Goal: Information Seeking & Learning: Learn about a topic

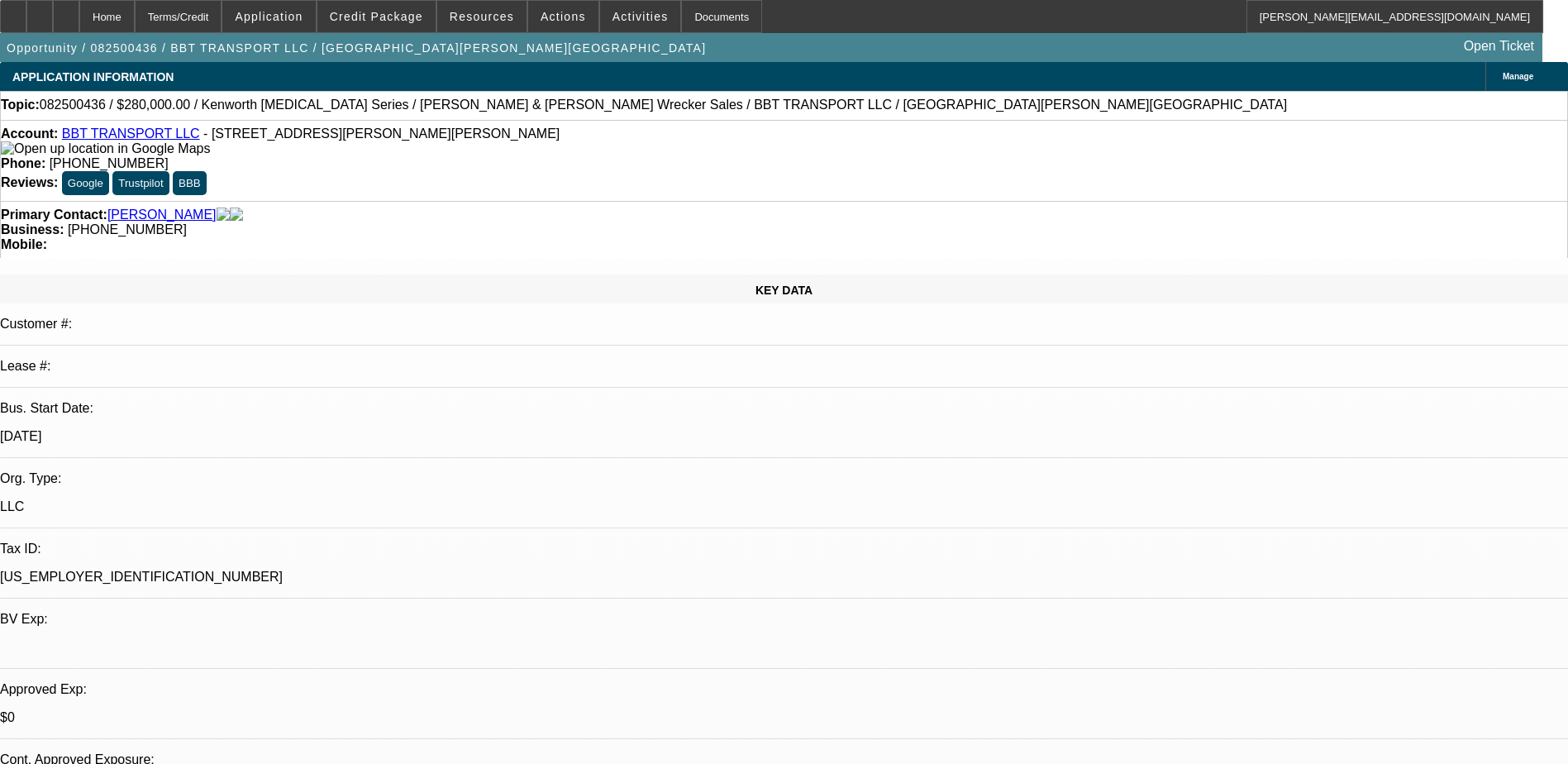
select select "0"
select select "2"
select select "0"
select select "2"
select select "6"
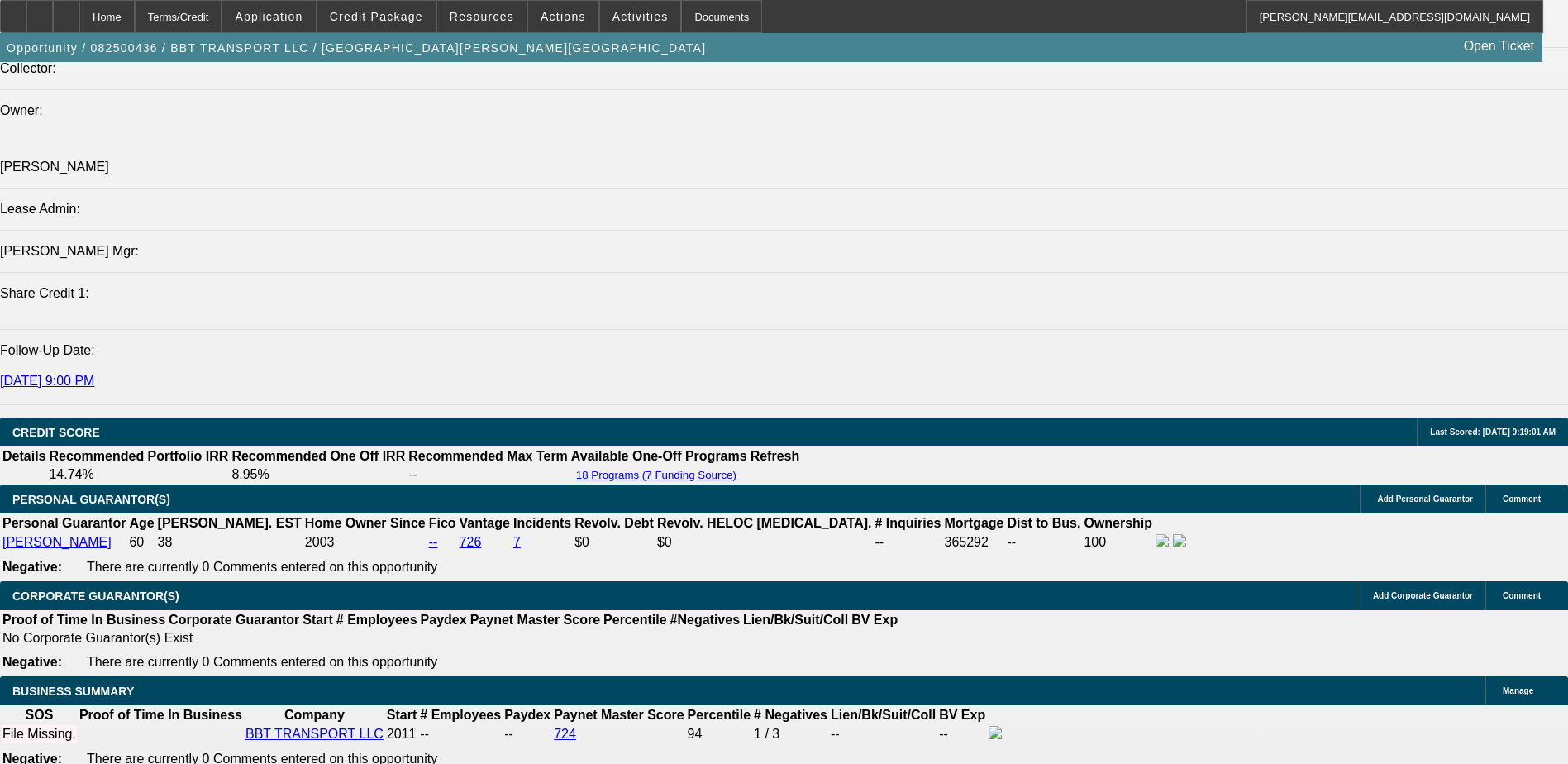
scroll to position [1819, 0]
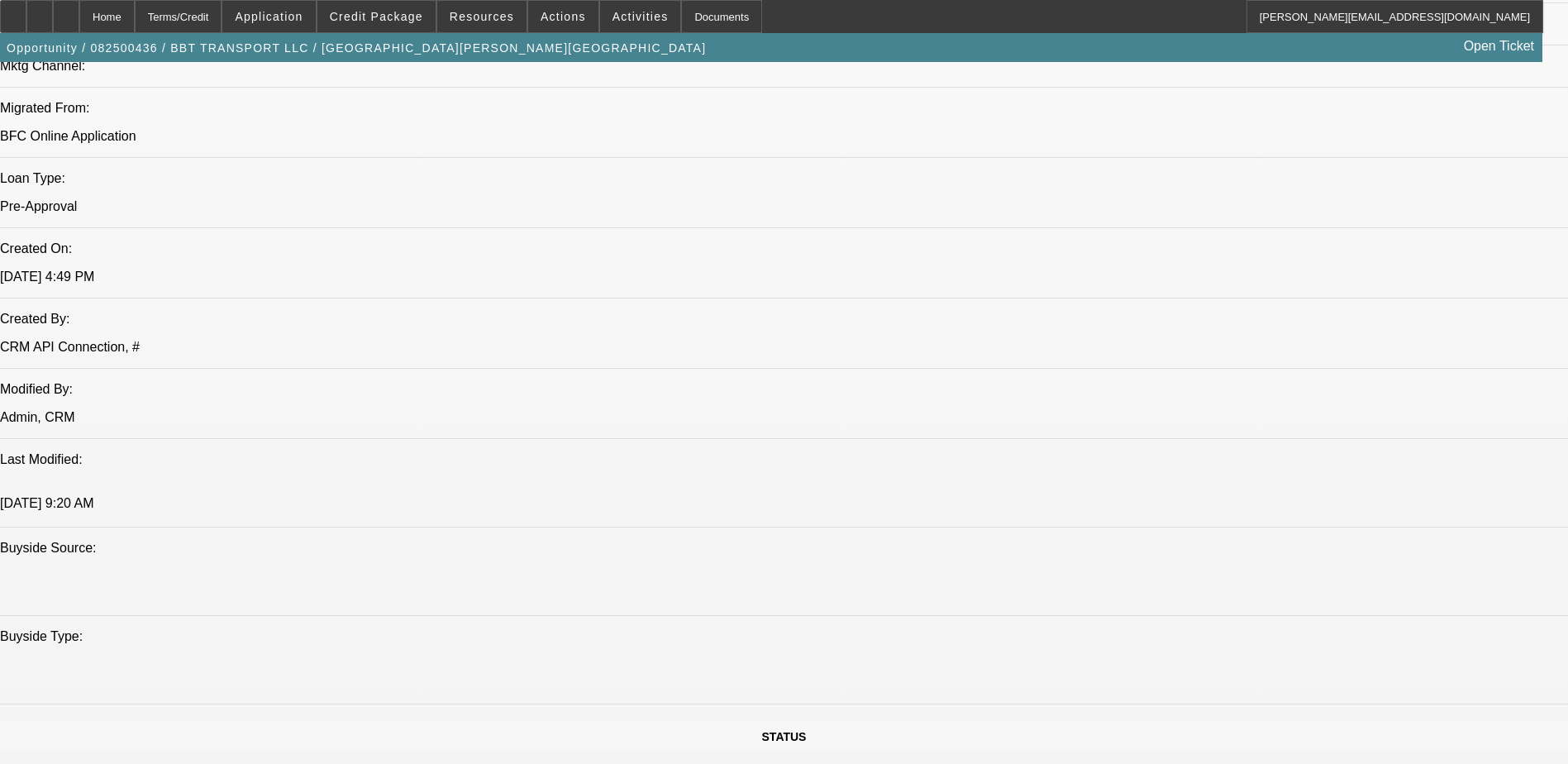
scroll to position [1075, 0]
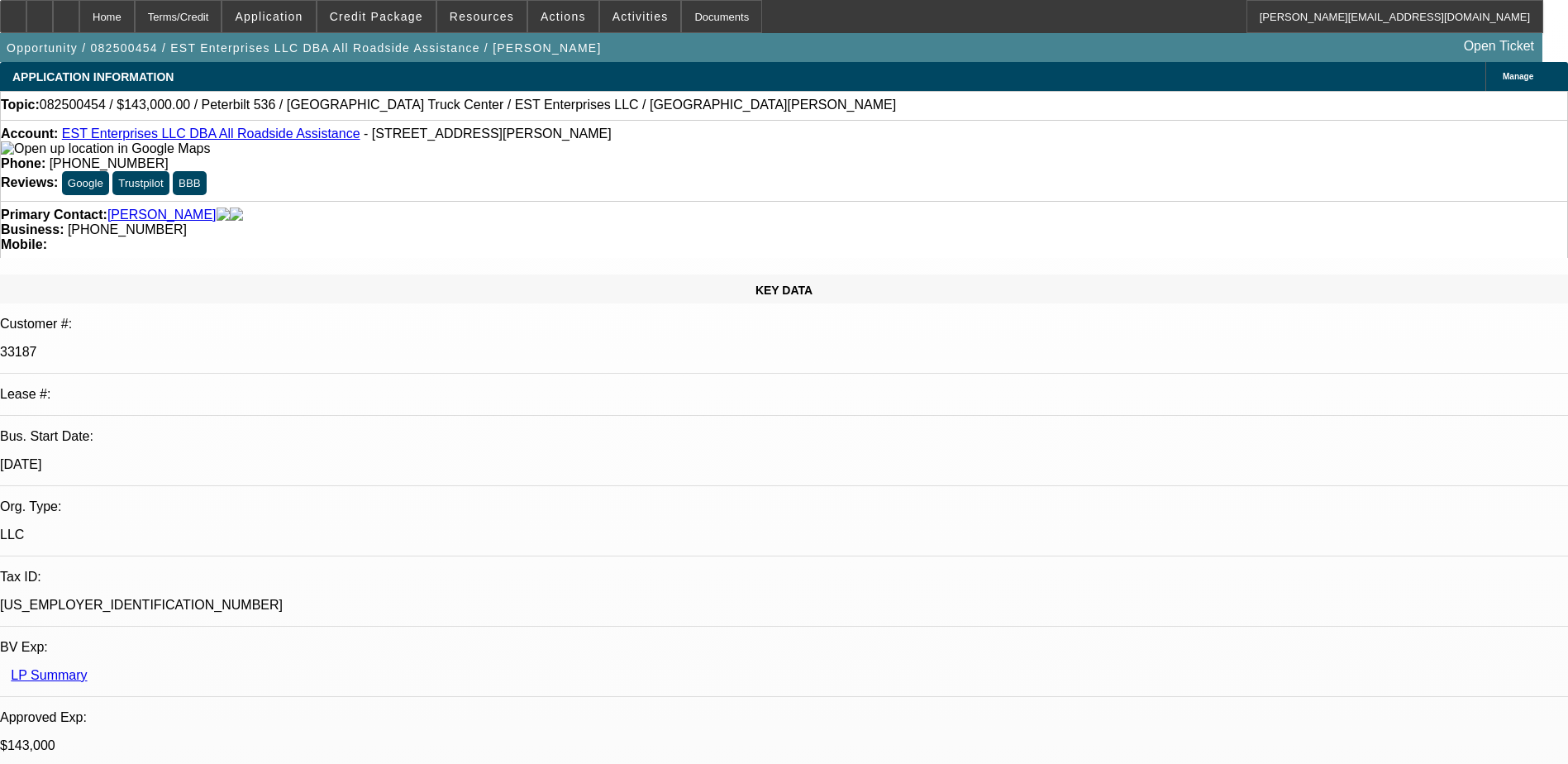
select select "0"
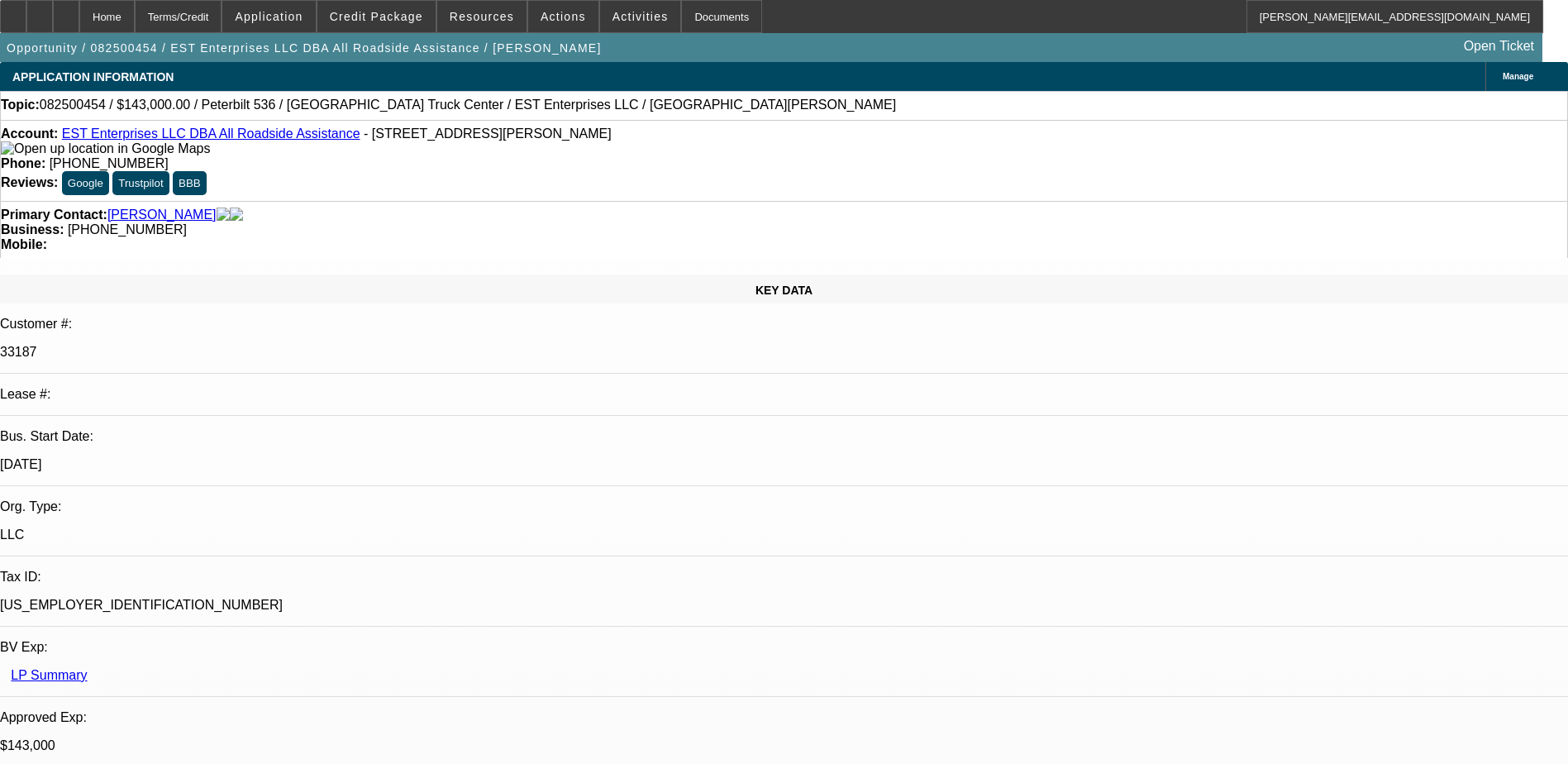
select select "0"
select select "2"
select select "0"
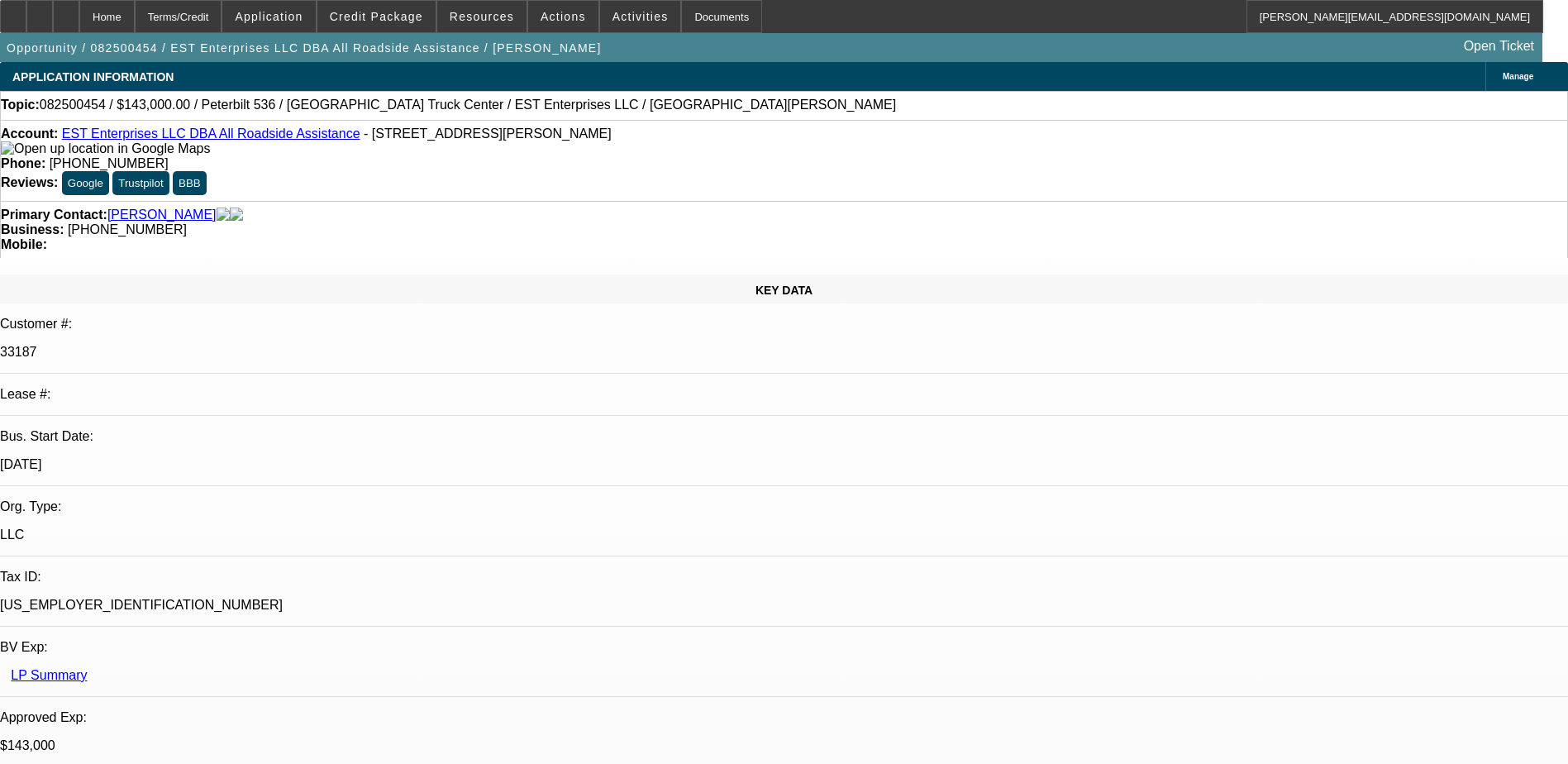
select select "2"
select select "0.1"
select select "1"
select select "2"
select select "6"
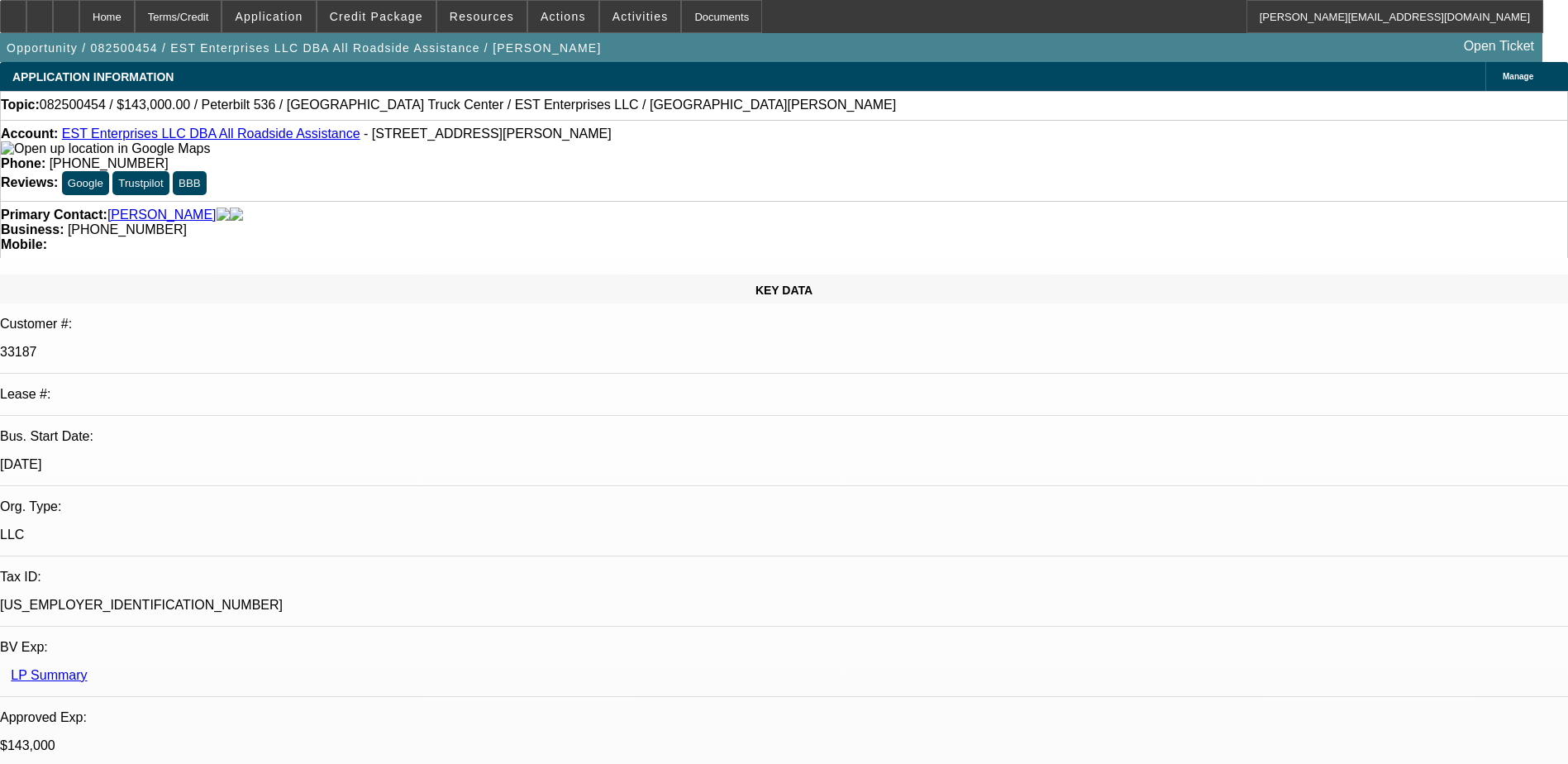
select select "1"
select select "2"
select select "6"
select select "1"
select select "2"
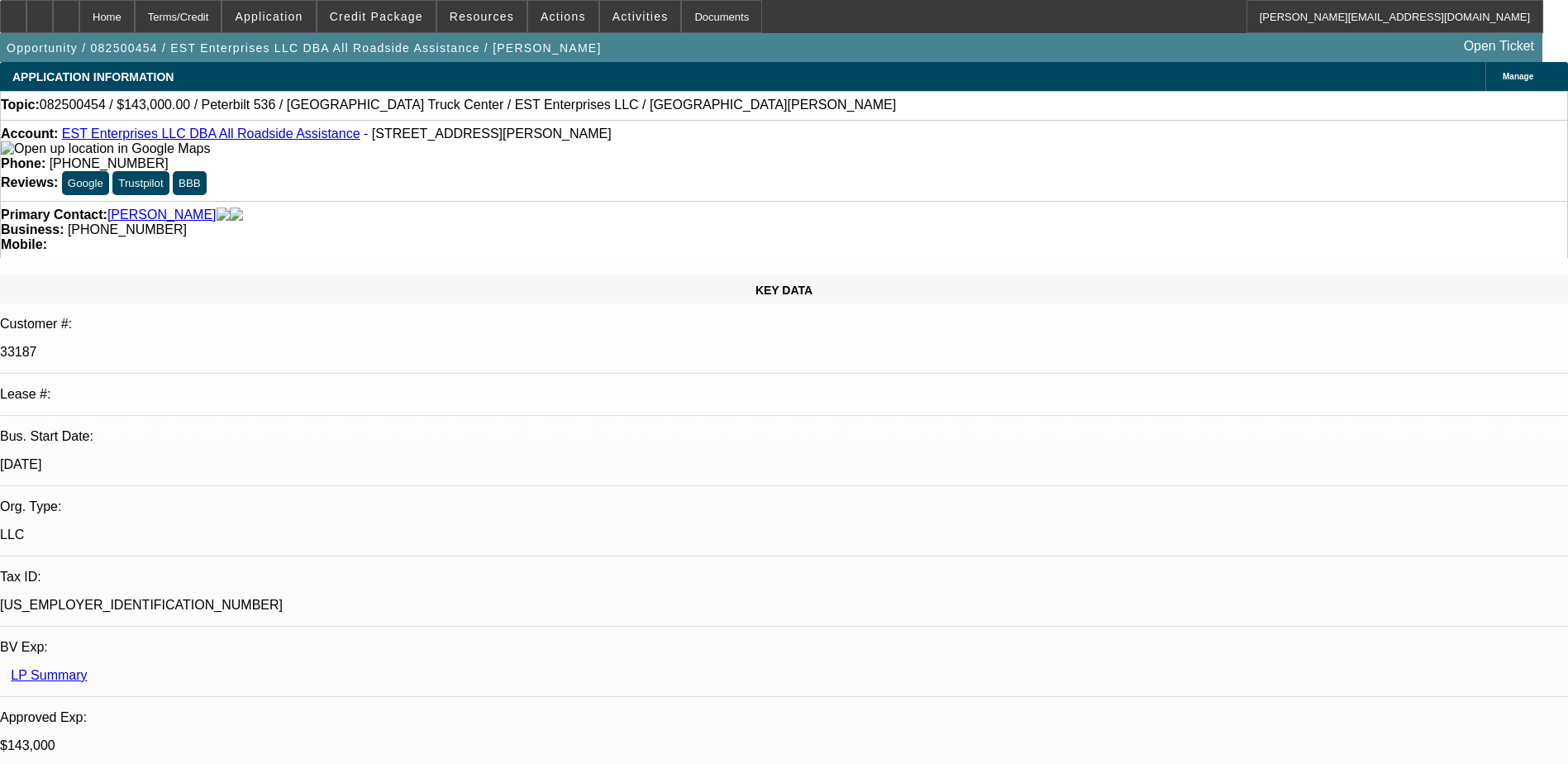
select select "6"
select select "1"
select select "2"
select select "4"
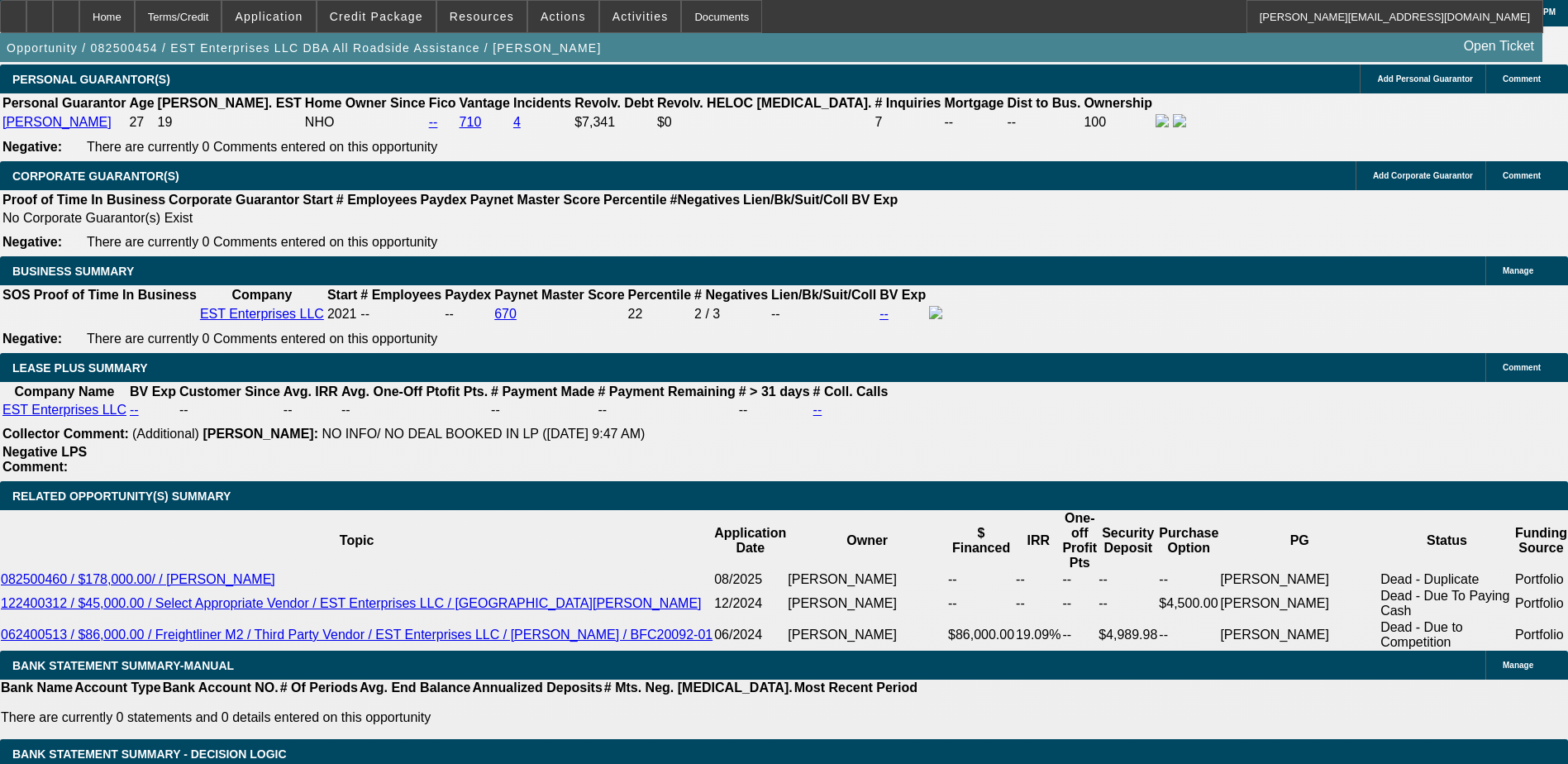
scroll to position [1965, 0]
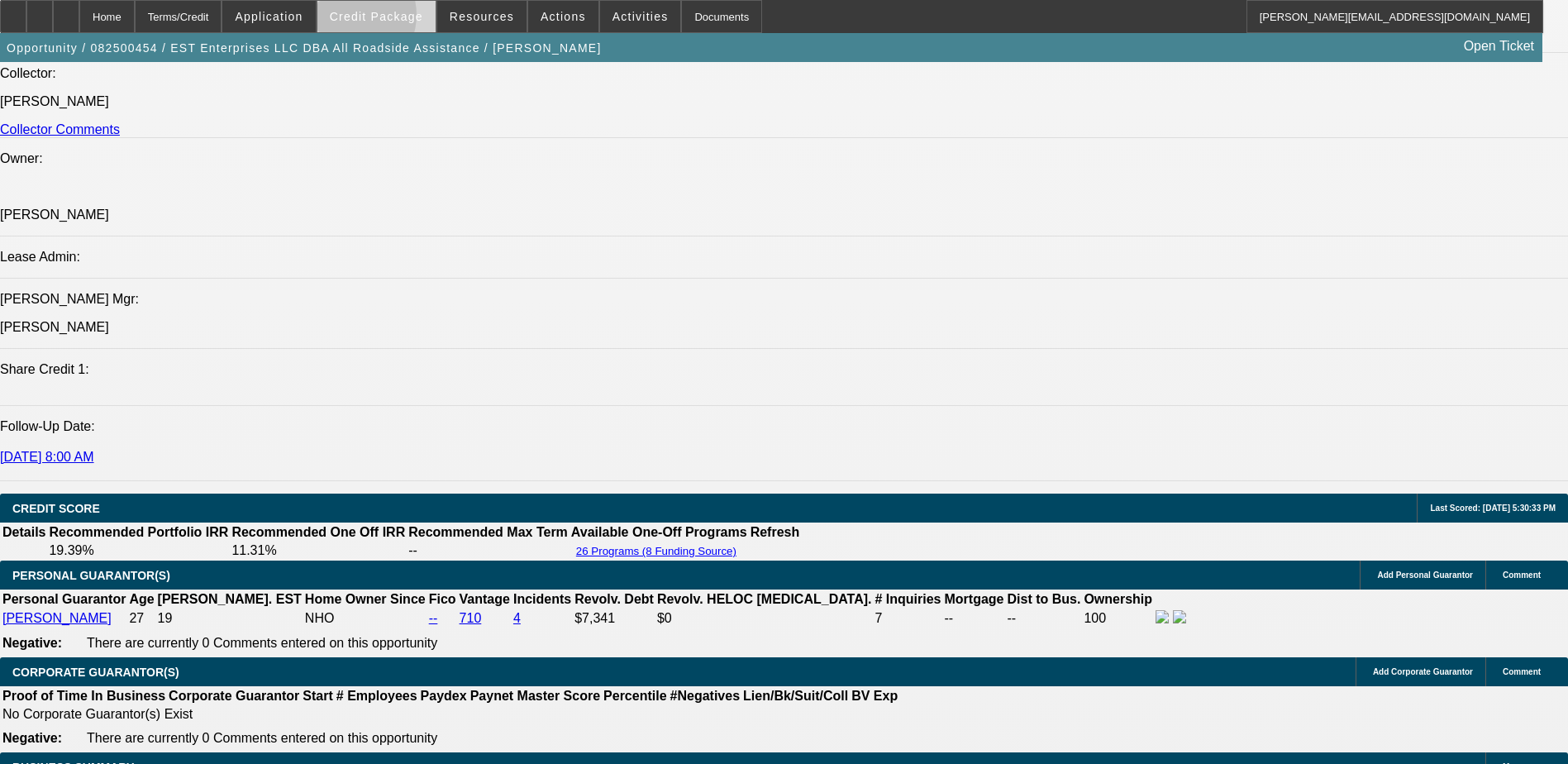
click at [374, 19] on span "Credit Package" at bounding box center [376, 17] width 93 height 13
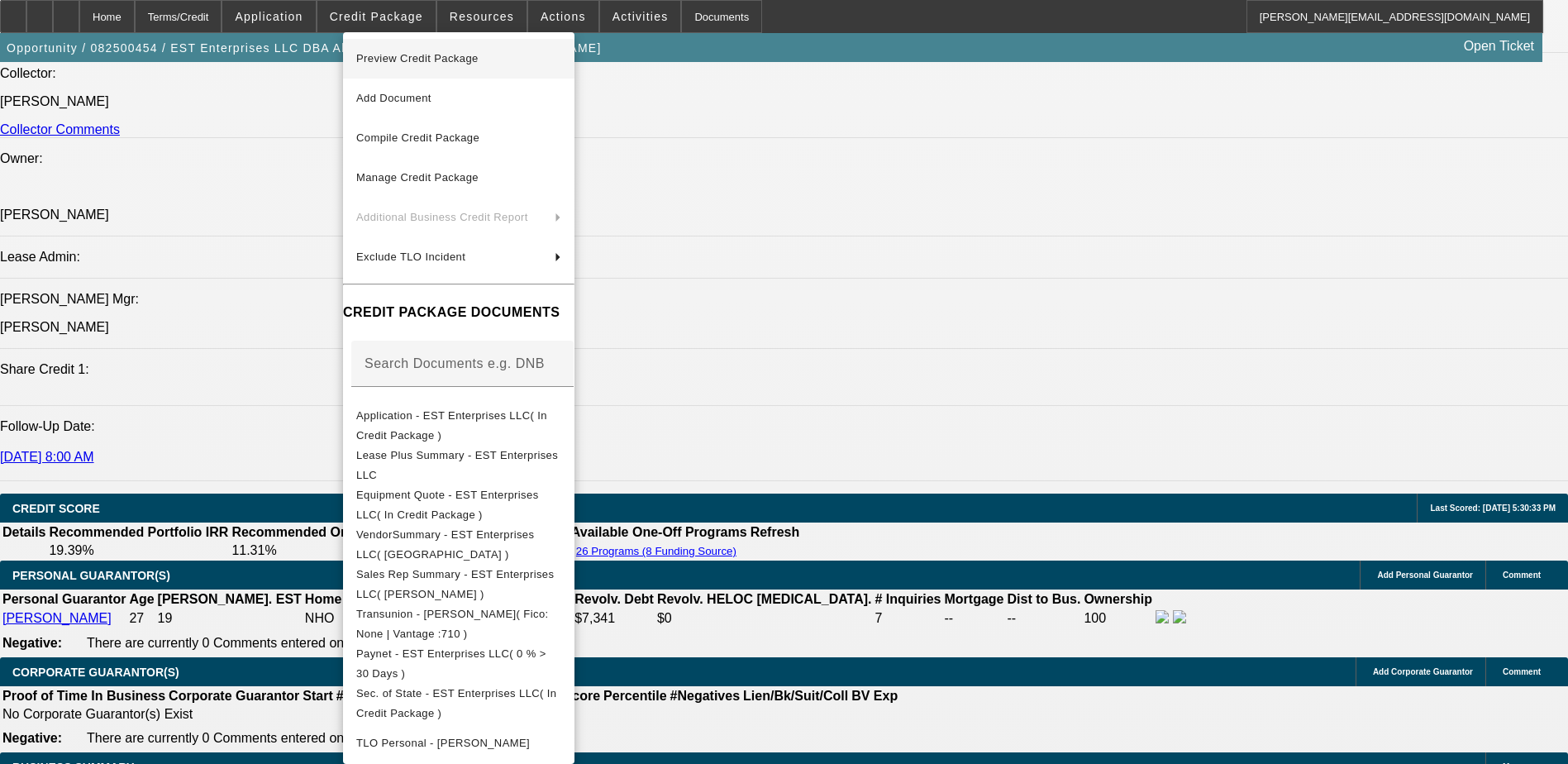
click at [399, 54] on span "Preview Credit Package" at bounding box center [417, 58] width 122 height 12
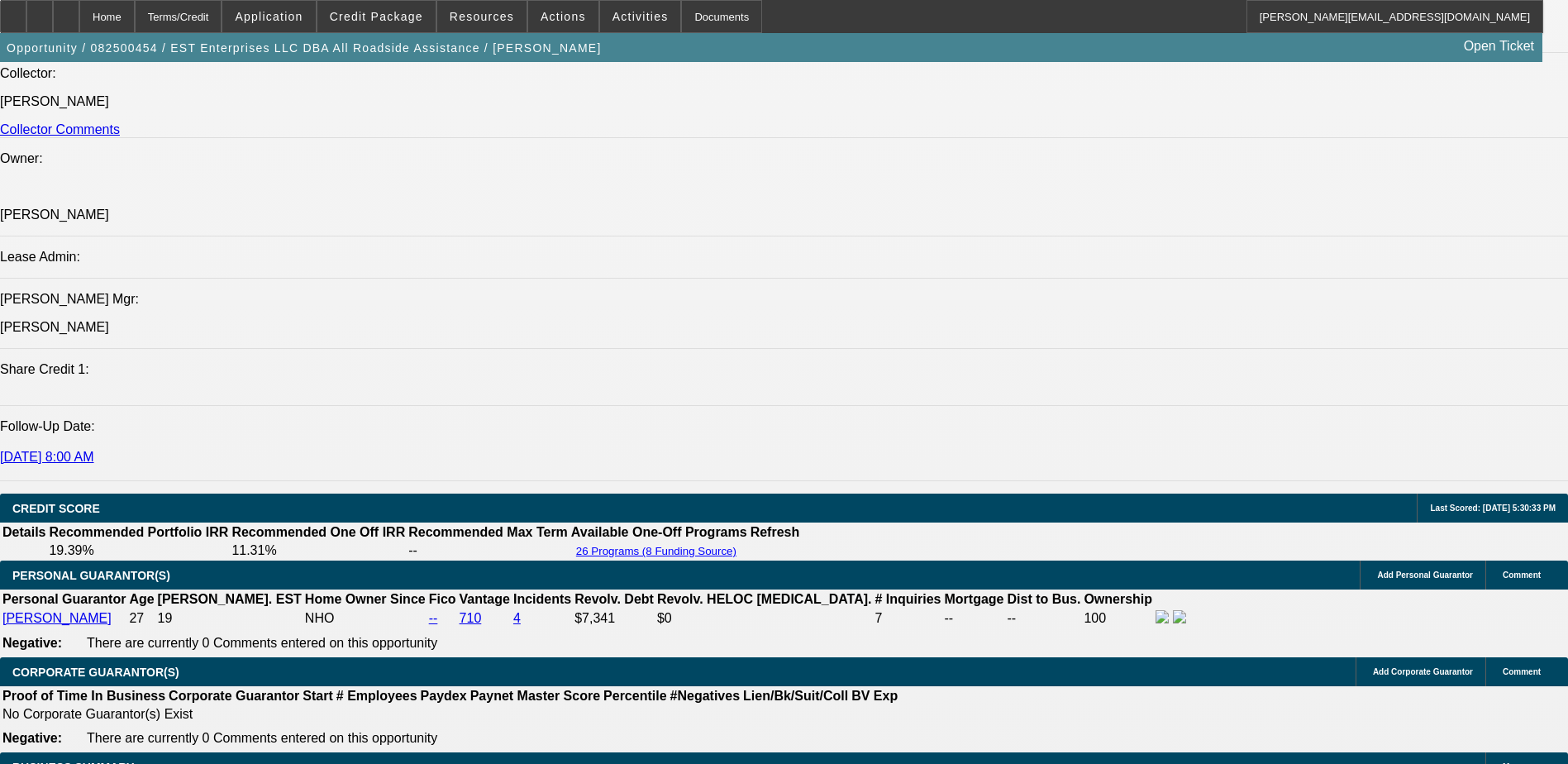
scroll to position [922, 0]
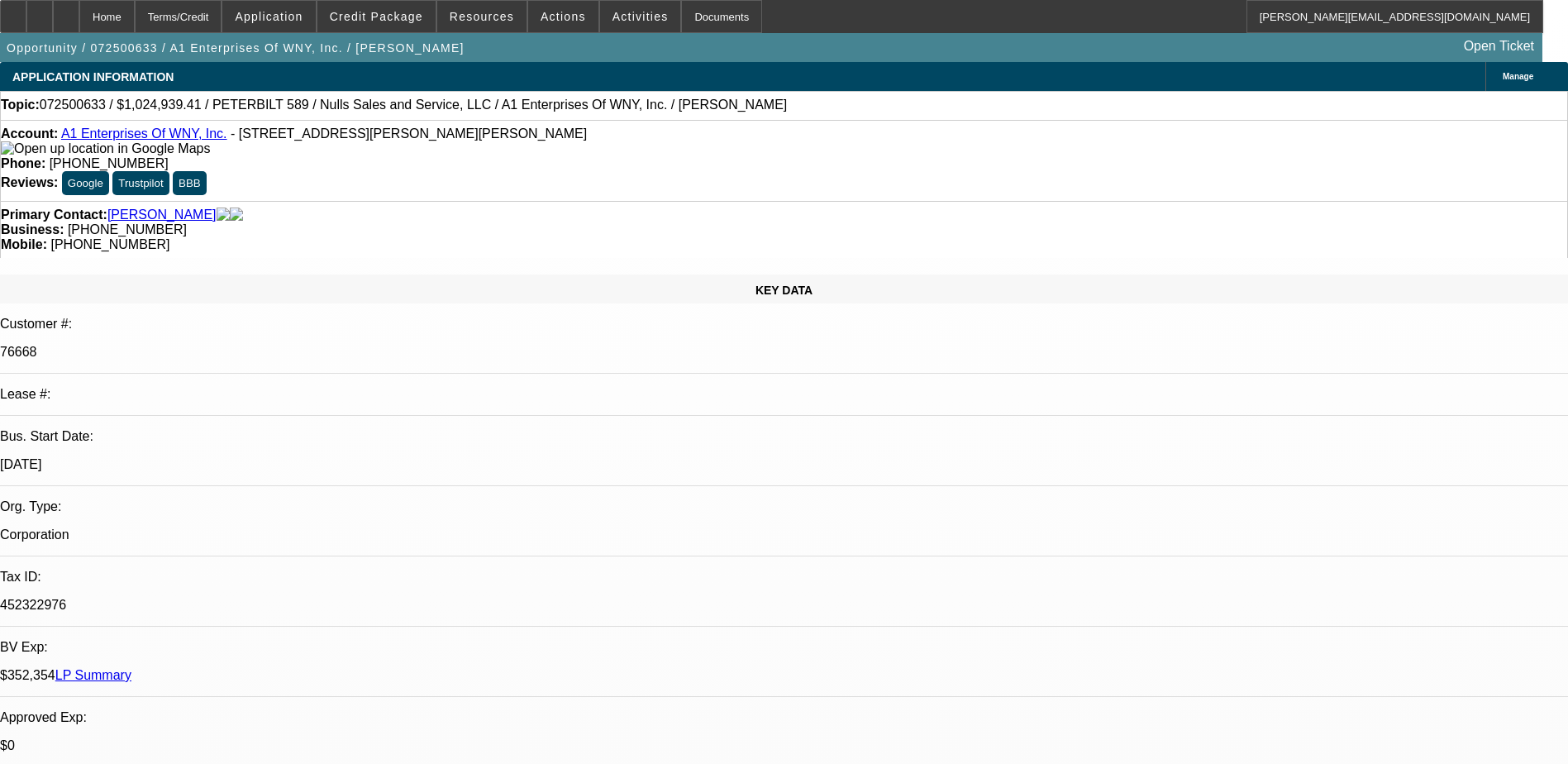
select select "0.1"
select select "2"
select select "0.1"
select select "4"
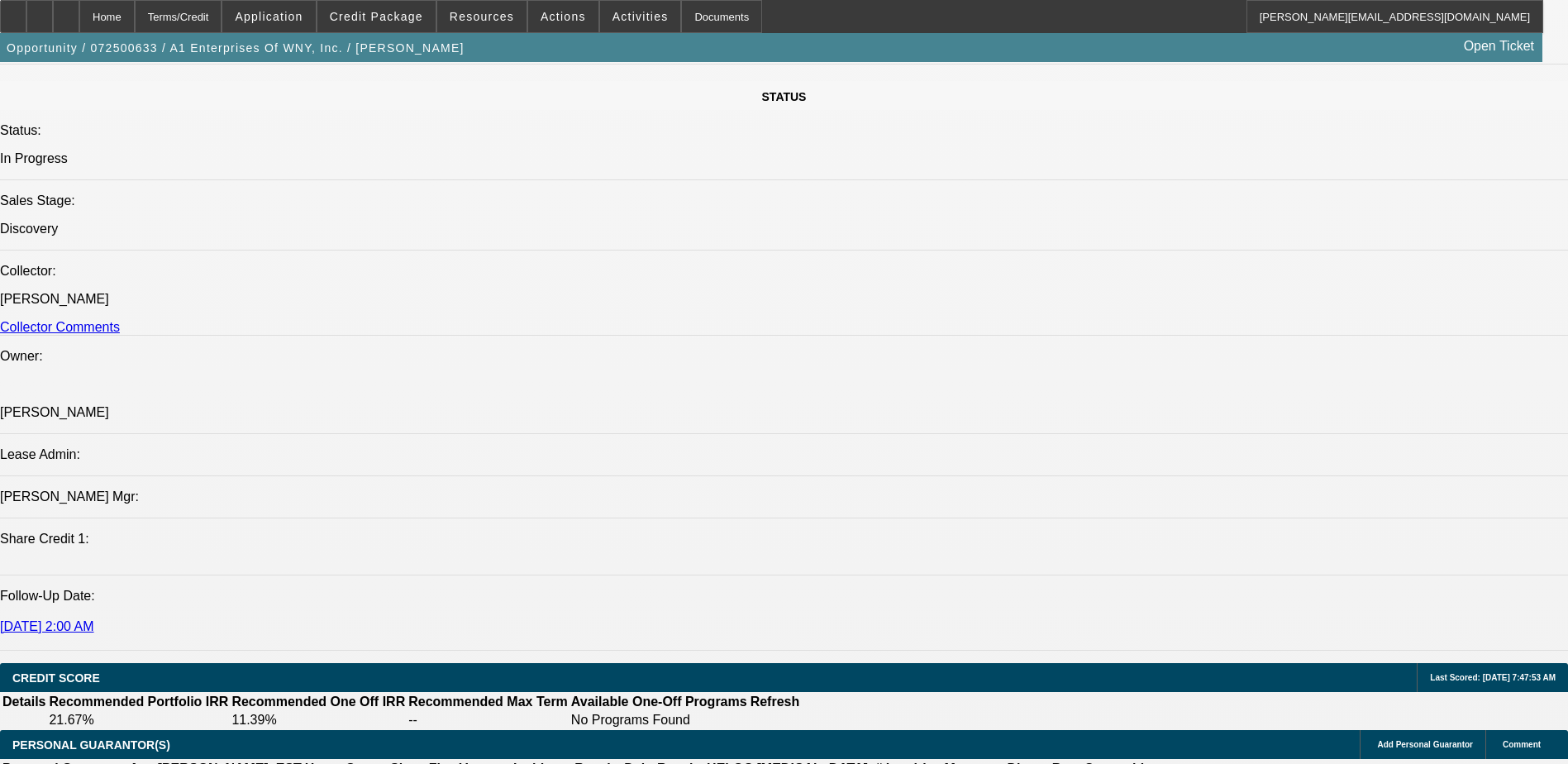
scroll to position [1819, 0]
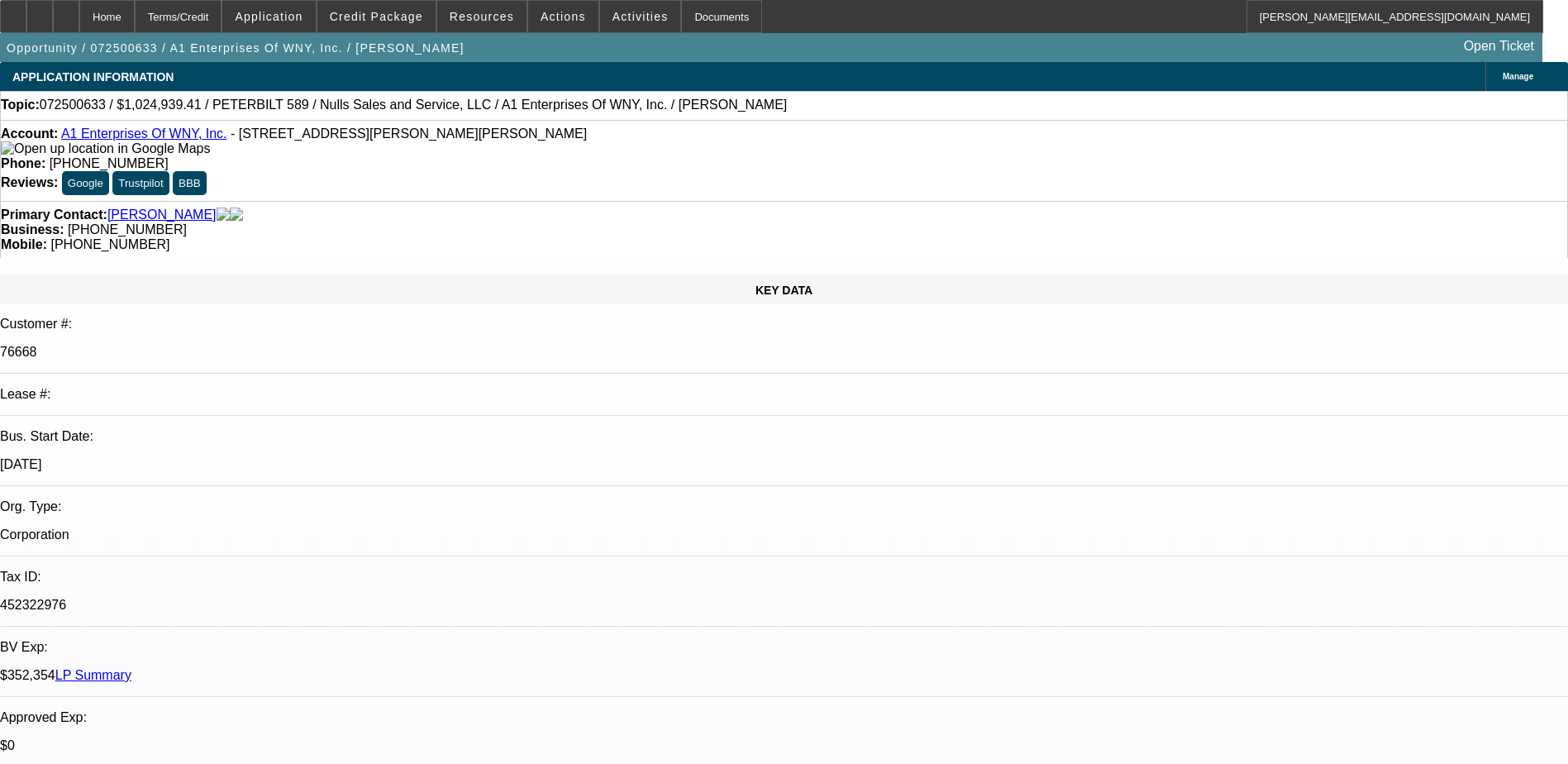
scroll to position [7, 0]
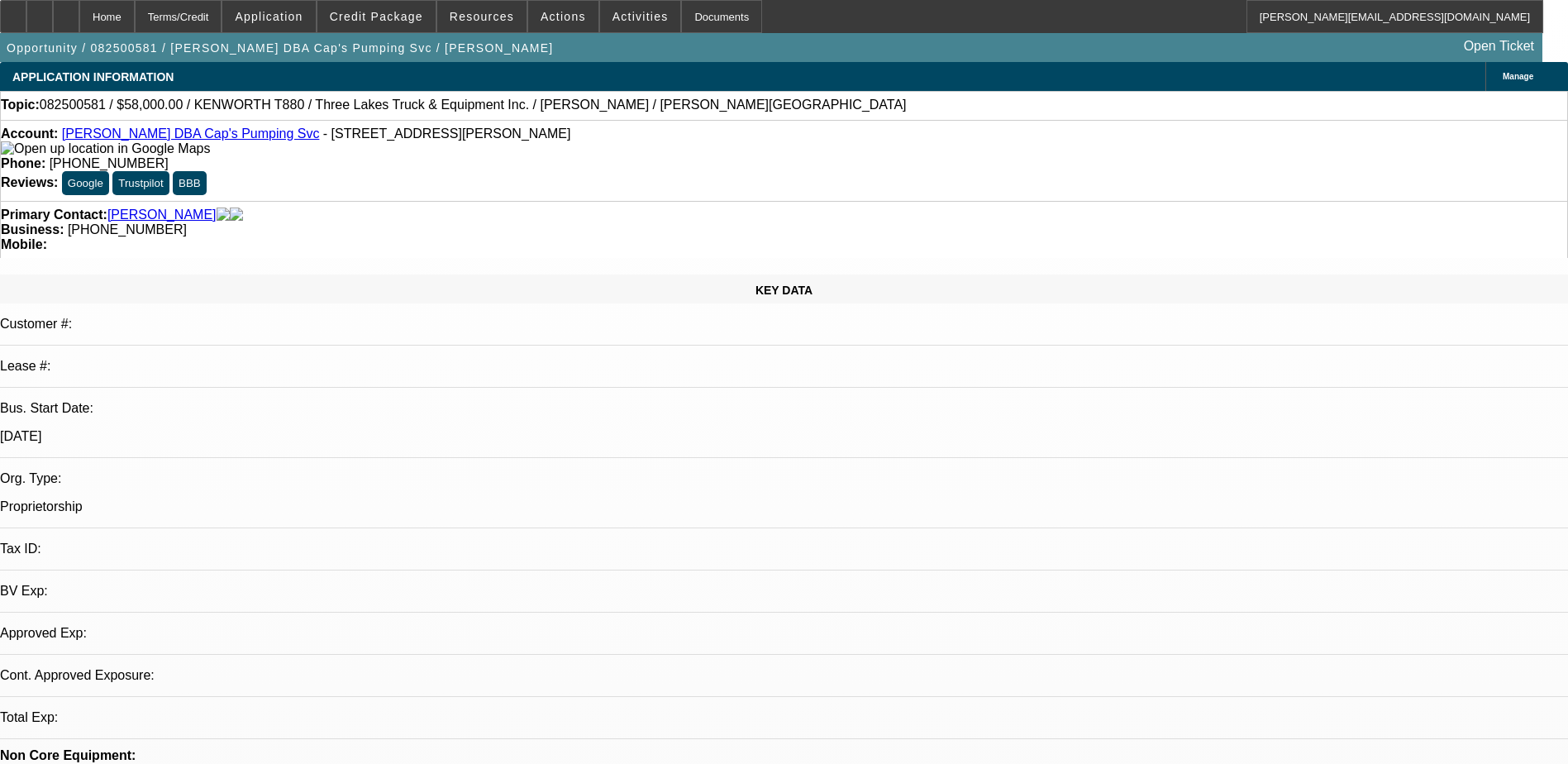
select select "0"
select select "1"
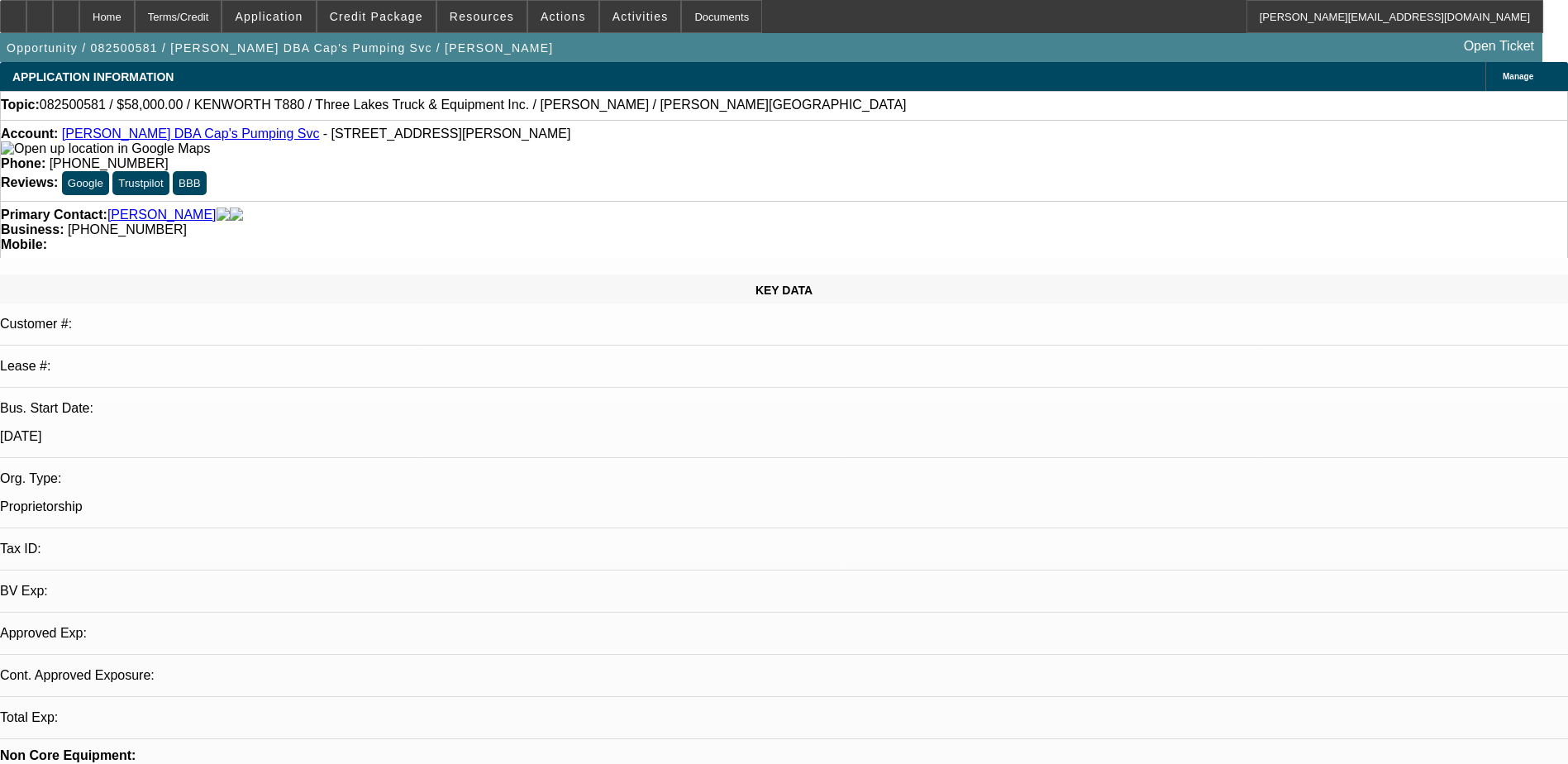
select select "6"
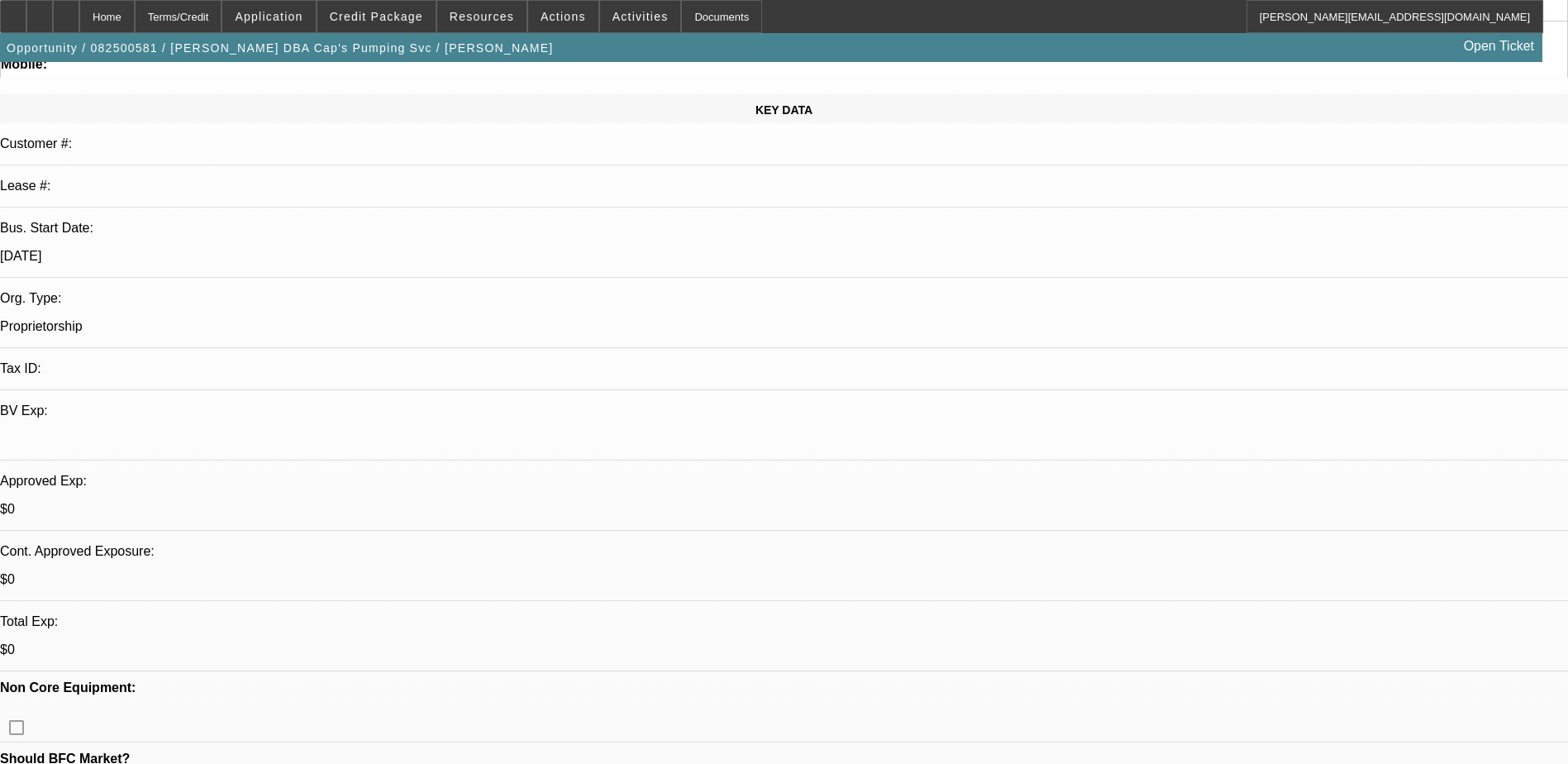
scroll to position [496, 0]
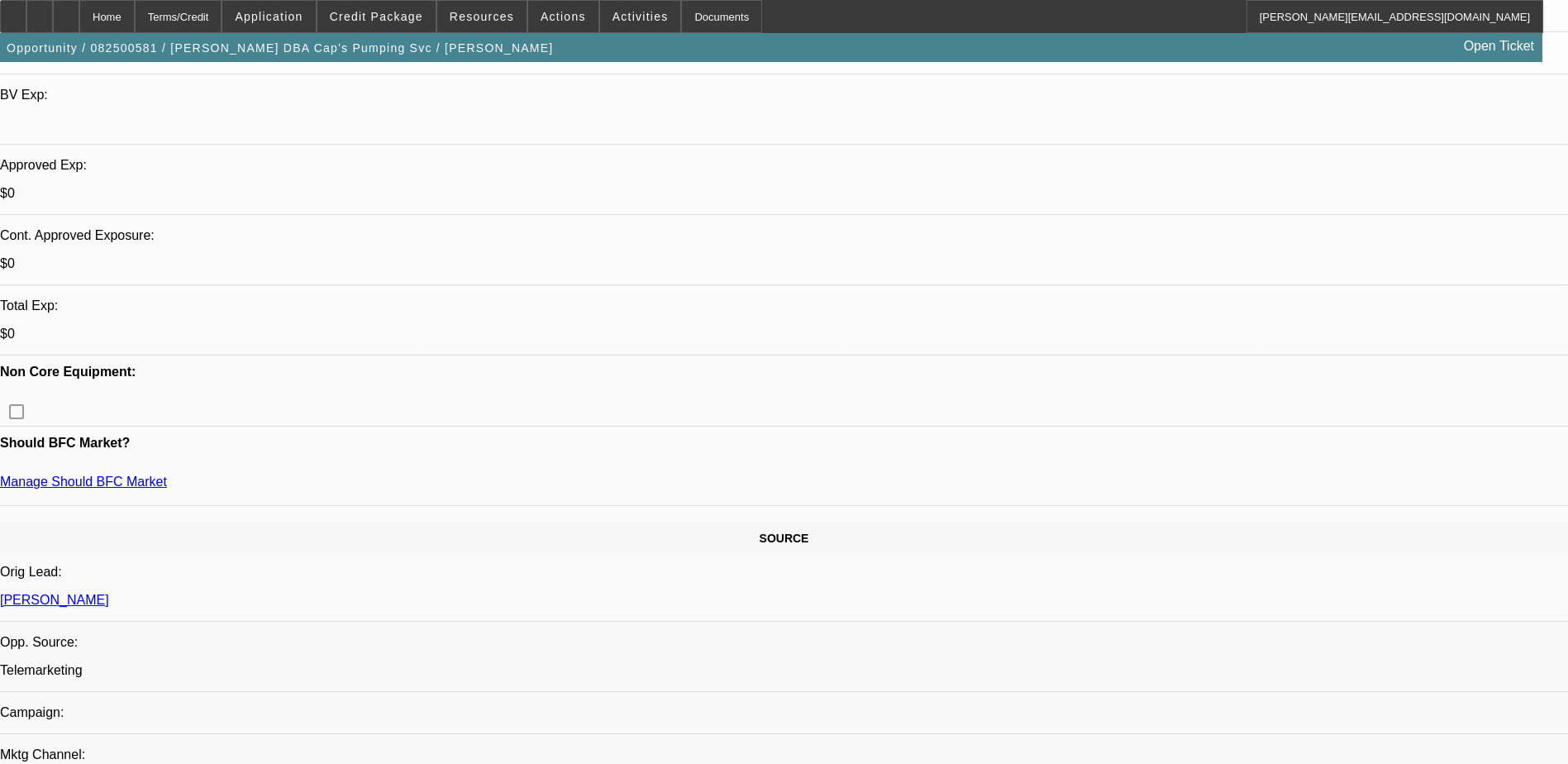
scroll to position [0, 0]
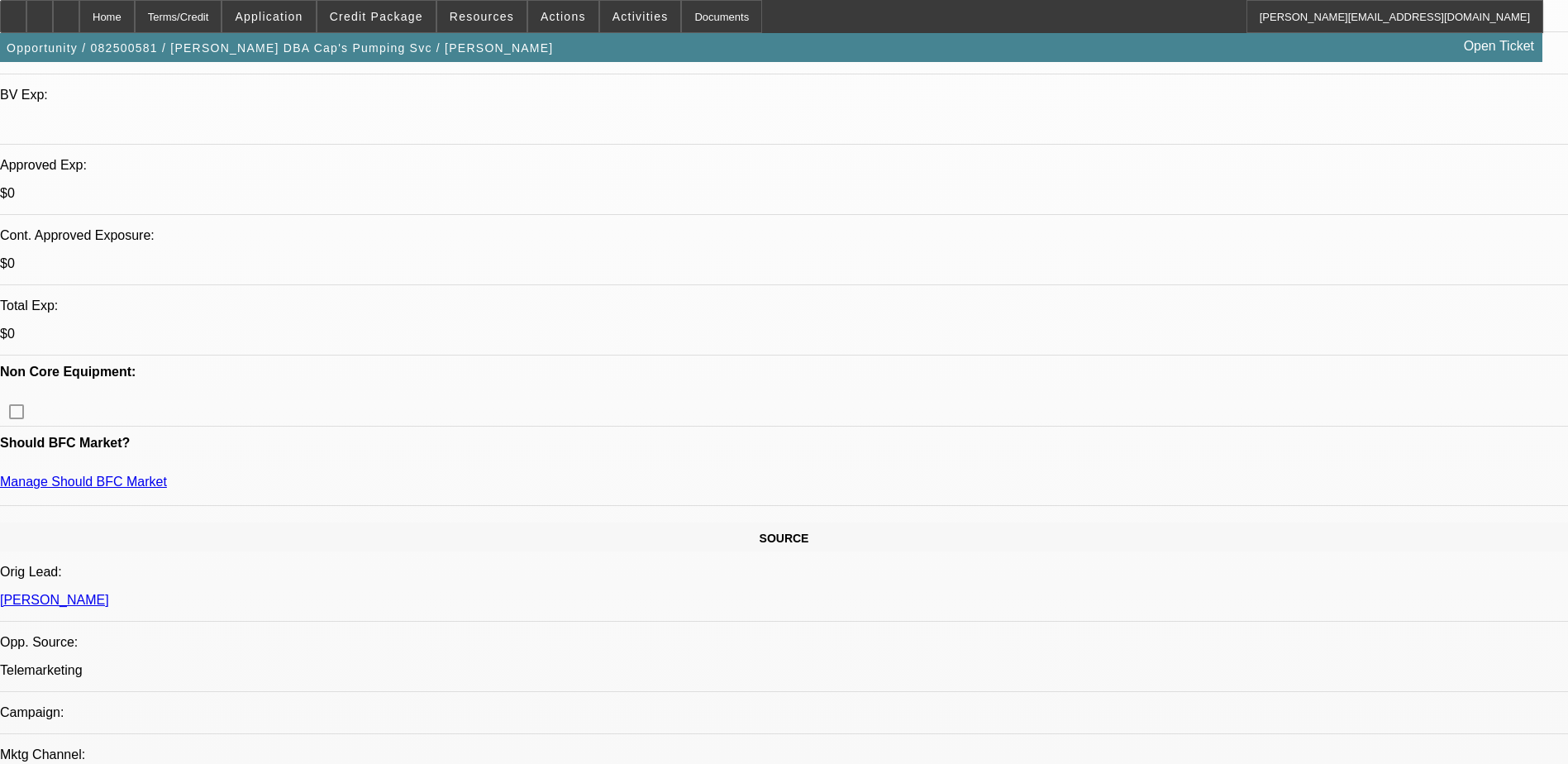
scroll to position [0, 0]
